Goal: Task Accomplishment & Management: Use online tool/utility

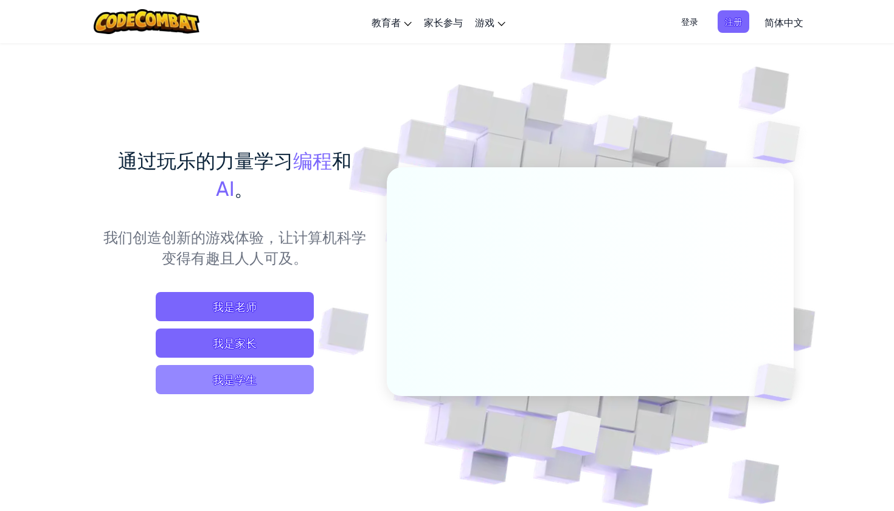
click at [227, 372] on span "我是学生" at bounding box center [235, 379] width 158 height 29
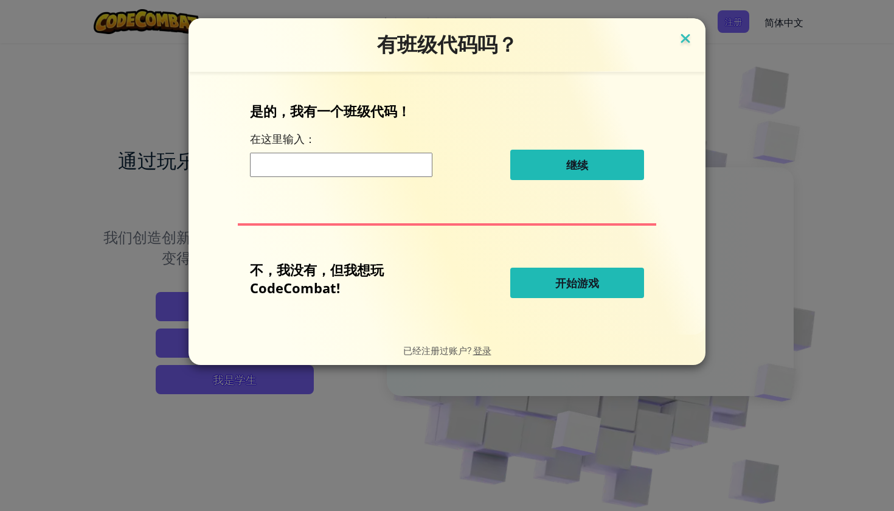
click at [680, 38] on img at bounding box center [686, 39] width 16 height 18
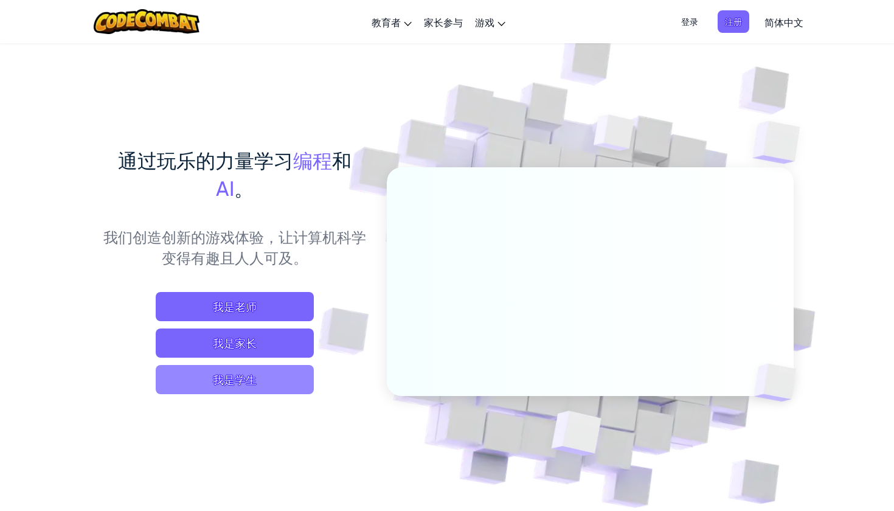
click at [244, 389] on span "我是学生" at bounding box center [235, 379] width 158 height 29
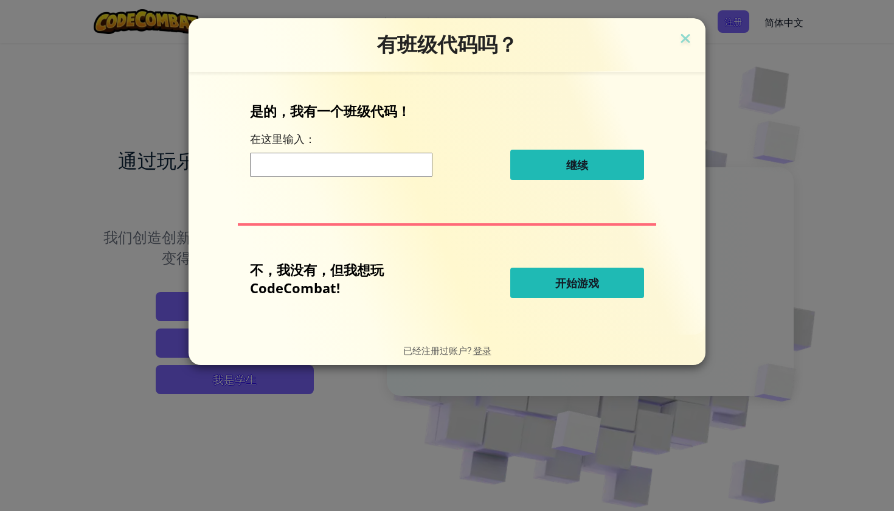
click at [535, 271] on button "开始游戏" at bounding box center [577, 283] width 134 height 30
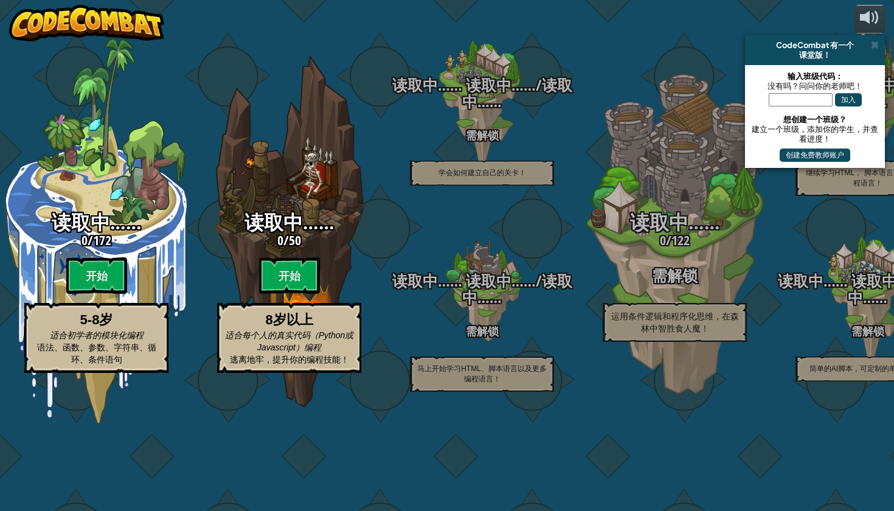
select select "zh-HANS"
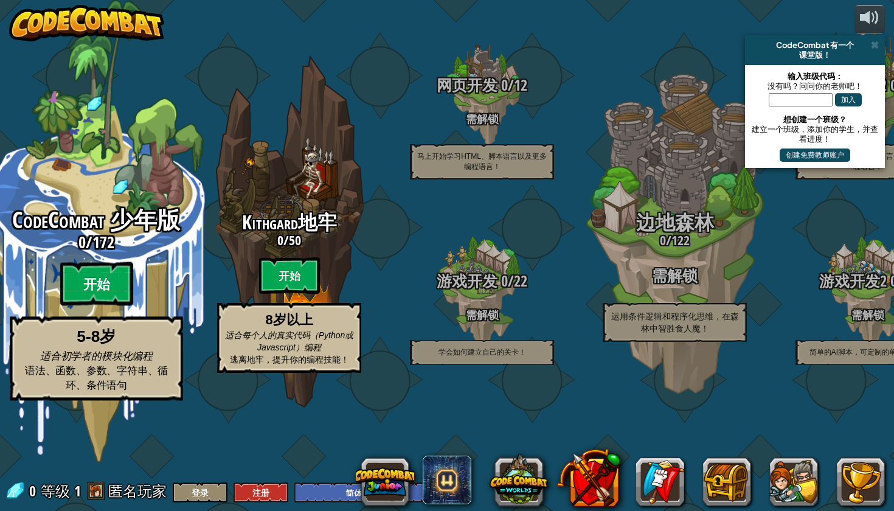
click at [91, 306] on btn "开始" at bounding box center [96, 284] width 73 height 44
select select "zh-HANS"
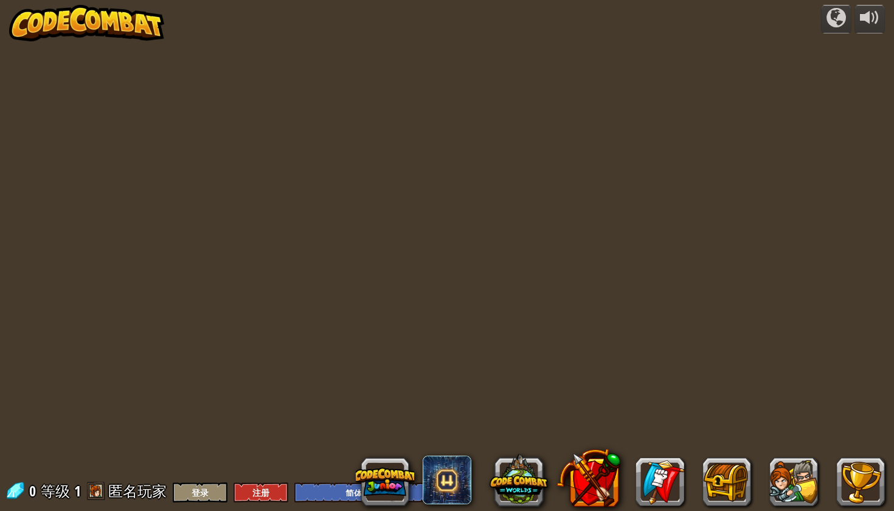
select select "zh-HANS"
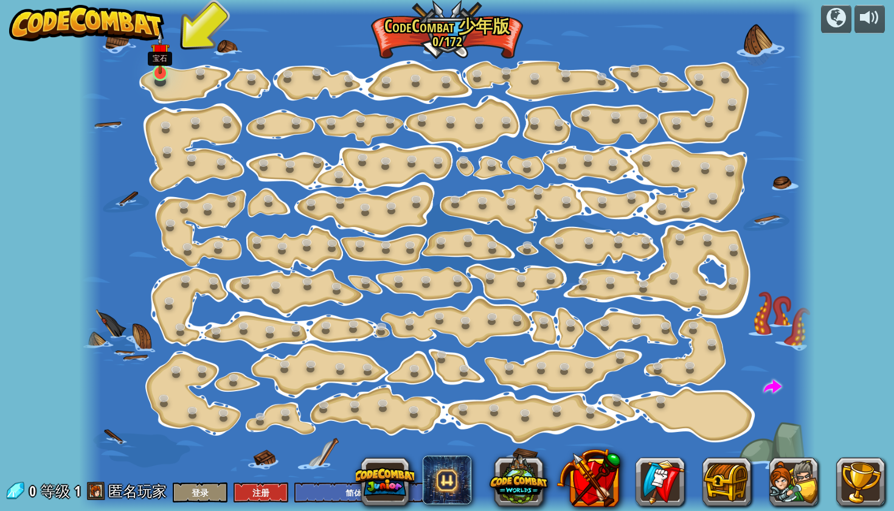
click at [162, 73] on img at bounding box center [160, 52] width 19 height 43
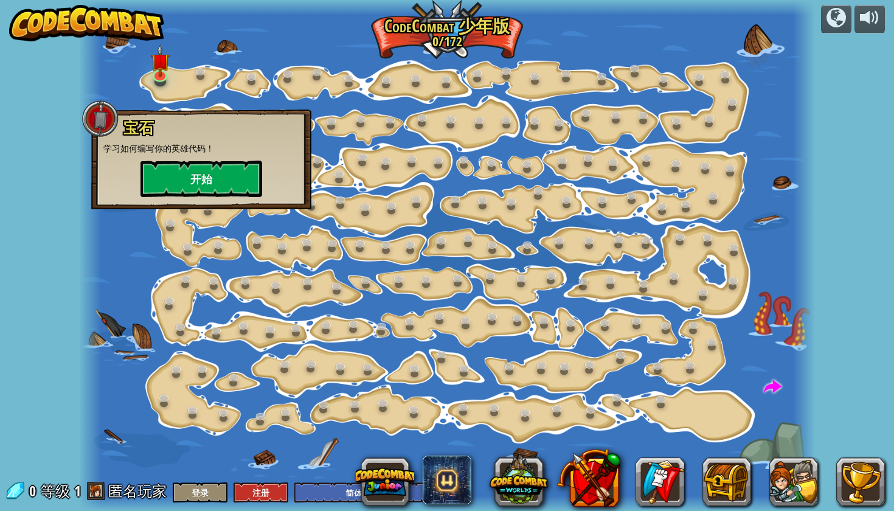
click at [221, 168] on button "开始" at bounding box center [201, 179] width 122 height 36
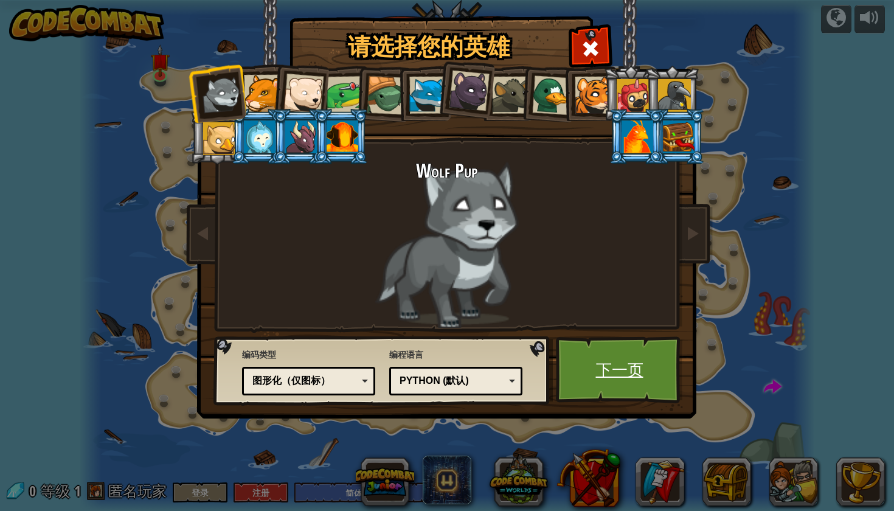
click at [594, 350] on link "下一页" at bounding box center [619, 369] width 127 height 67
